Goal: Information Seeking & Learning: Learn about a topic

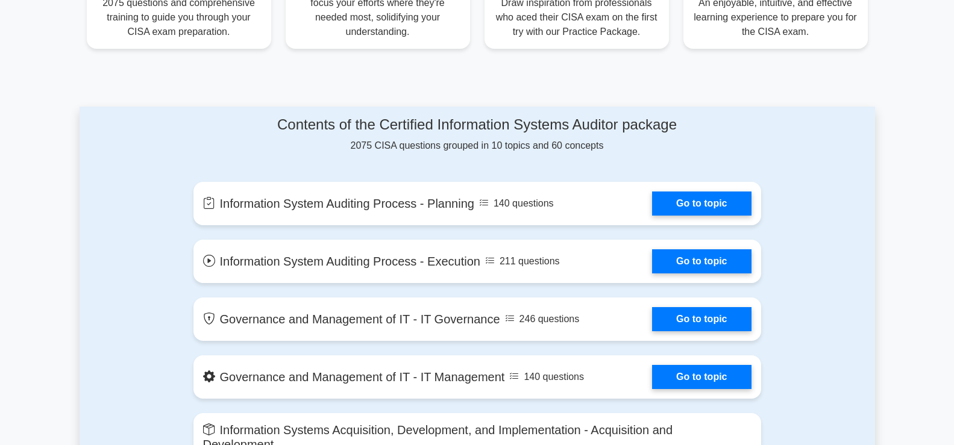
scroll to position [553, 0]
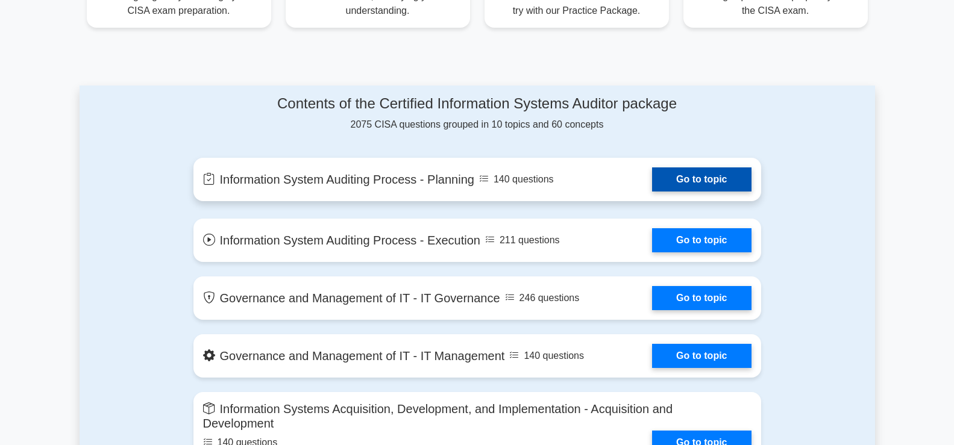
click at [699, 181] on link "Go to topic" at bounding box center [701, 180] width 99 height 24
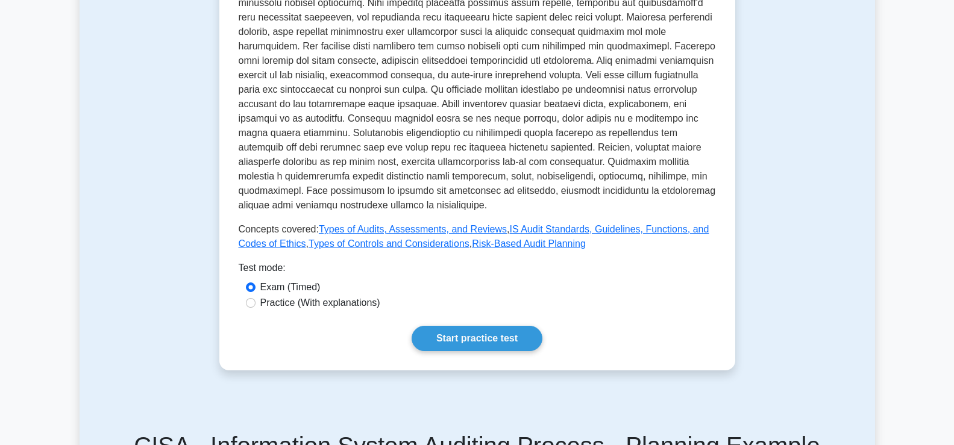
scroll to position [369, 0]
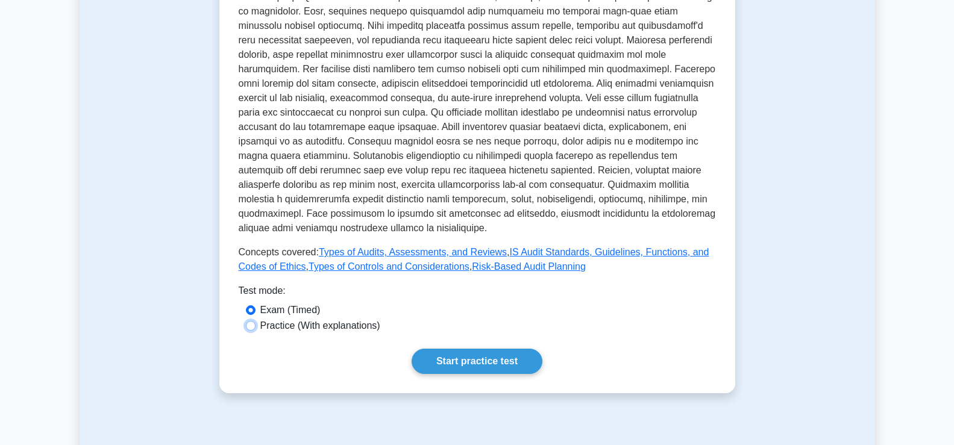
click at [249, 325] on input "Practice (With explanations)" at bounding box center [251, 326] width 10 height 10
radio input "true"
click at [472, 360] on link "Start practice test" at bounding box center [477, 361] width 131 height 25
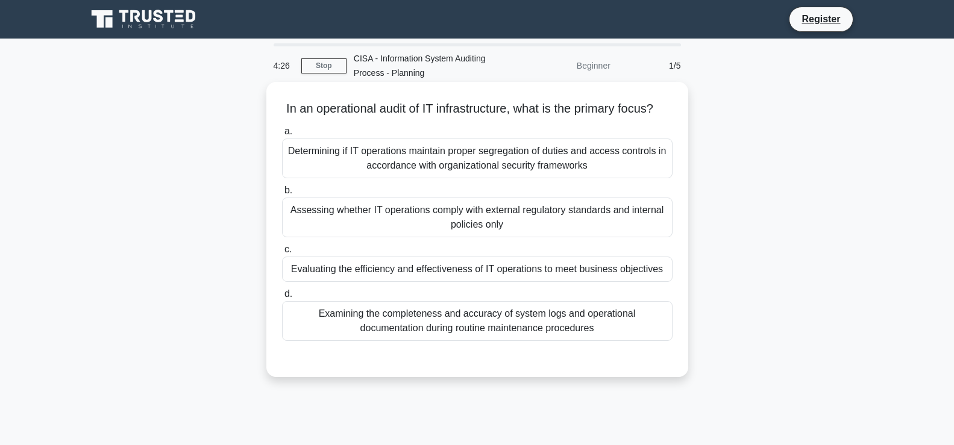
click at [298, 212] on div "Assessing whether IT operations comply with external regulatory standards and i…" at bounding box center [477, 218] width 391 height 40
click at [282, 195] on input "b. Assessing whether IT operations comply with external regulatory standards an…" at bounding box center [282, 191] width 0 height 8
radio input "true"
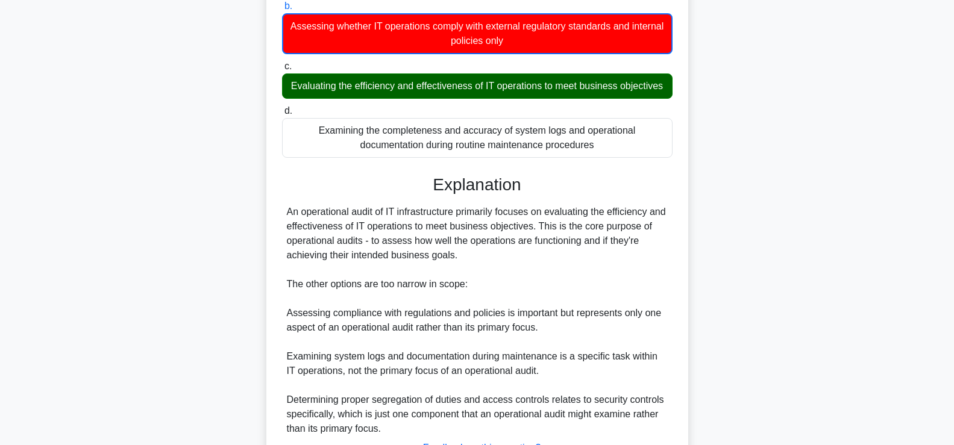
scroll to position [286, 0]
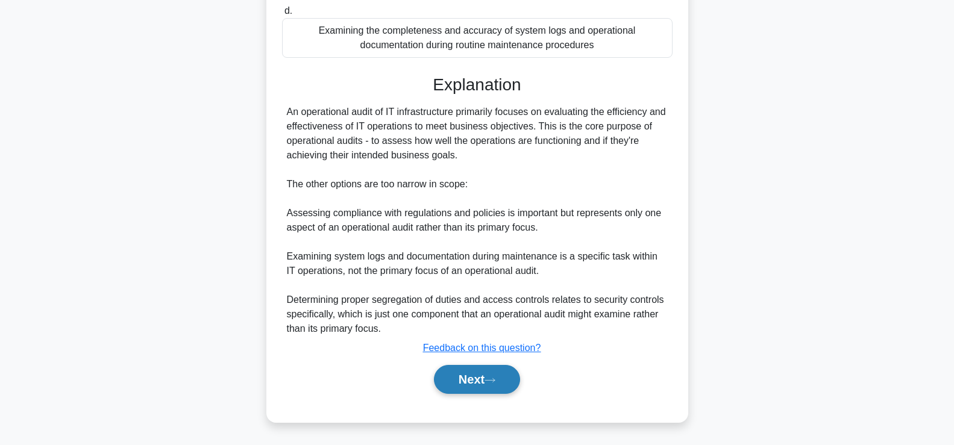
click at [504, 377] on button "Next" at bounding box center [477, 379] width 86 height 29
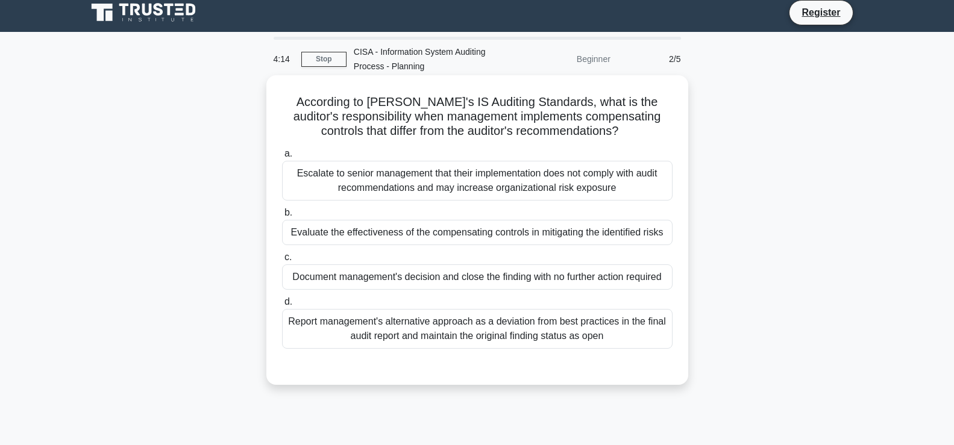
scroll to position [0, 0]
